Goal: Task Accomplishment & Management: Use online tool/utility

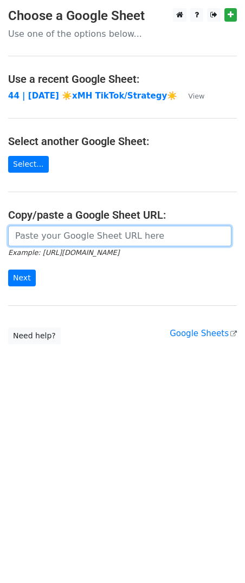
click at [84, 235] on input "url" at bounding box center [119, 236] width 223 height 21
paste input "[URL][DOMAIN_NAME]"
type input "[URL][DOMAIN_NAME]"
click at [8, 270] on input "Next" at bounding box center [22, 278] width 28 height 17
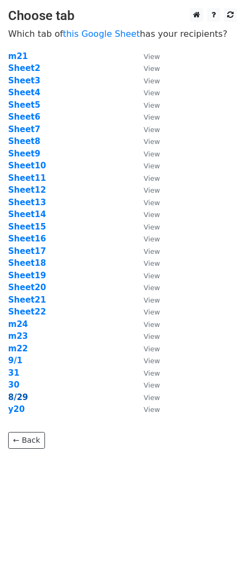
click at [17, 396] on strong "8/29" at bounding box center [18, 398] width 20 height 10
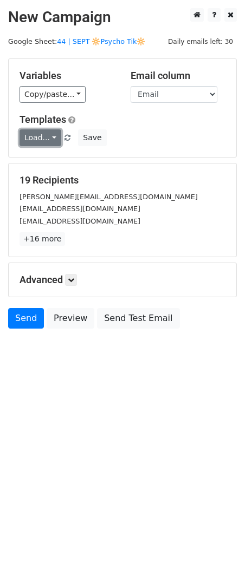
click at [50, 139] on link "Load..." at bounding box center [40, 137] width 42 height 17
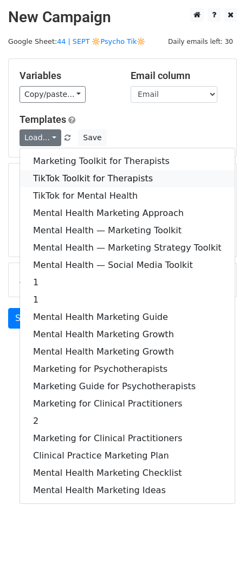
click at [53, 172] on link "TikTok Toolkit for Therapists" at bounding box center [127, 178] width 214 height 17
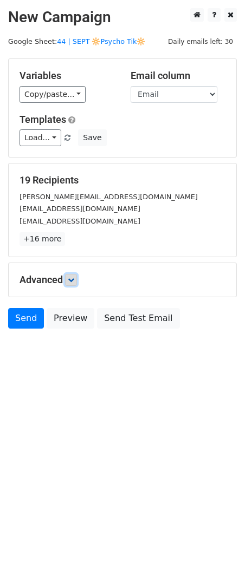
click at [74, 280] on icon at bounding box center [71, 280] width 6 height 6
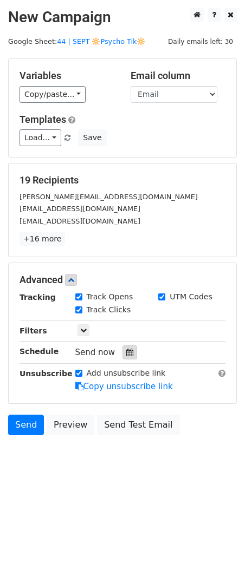
click at [126, 354] on icon at bounding box center [129, 353] width 7 height 8
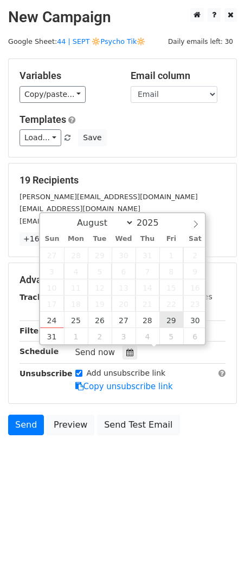
type input "2025-08-29 12:00"
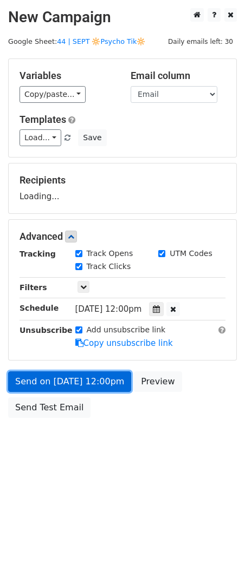
click at [94, 389] on link "Send on Aug 29 at 12:00pm" at bounding box center [69, 381] width 123 height 21
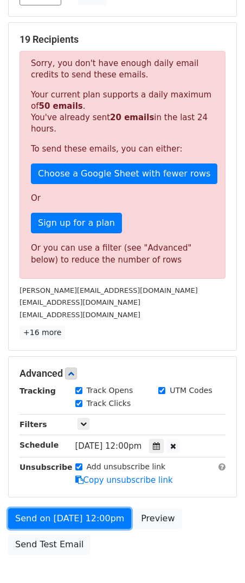
scroll to position [143, 0]
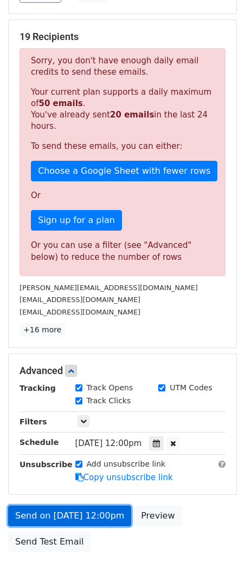
click at [69, 510] on link "Send on Aug 29 at 12:00pm" at bounding box center [69, 516] width 123 height 21
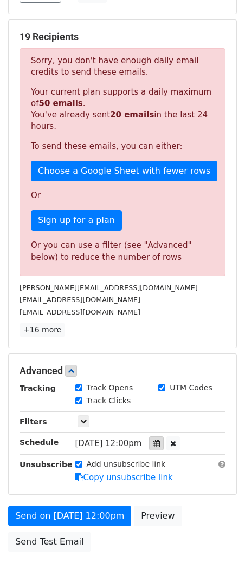
click at [160, 442] on icon at bounding box center [156, 444] width 7 height 8
